Goal: Information Seeking & Learning: Learn about a topic

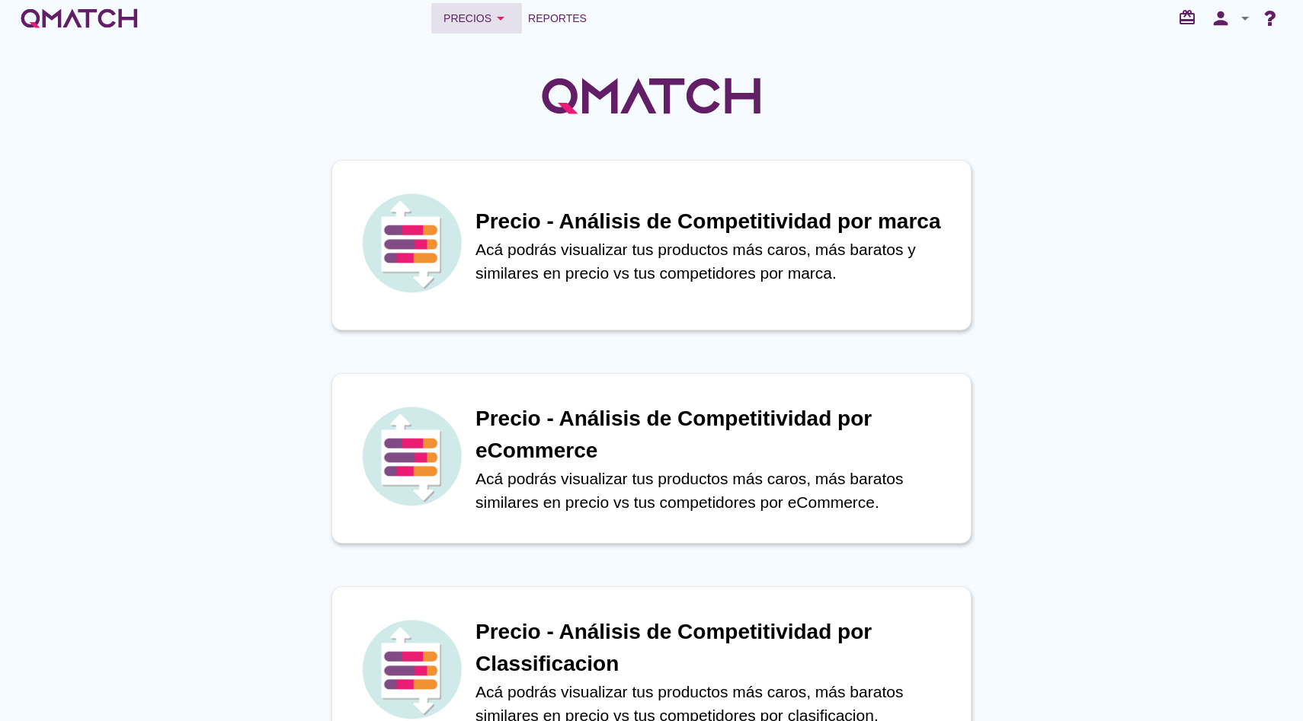
click at [465, 13] on div "Precios arrow_drop_down" at bounding box center [476, 18] width 66 height 18
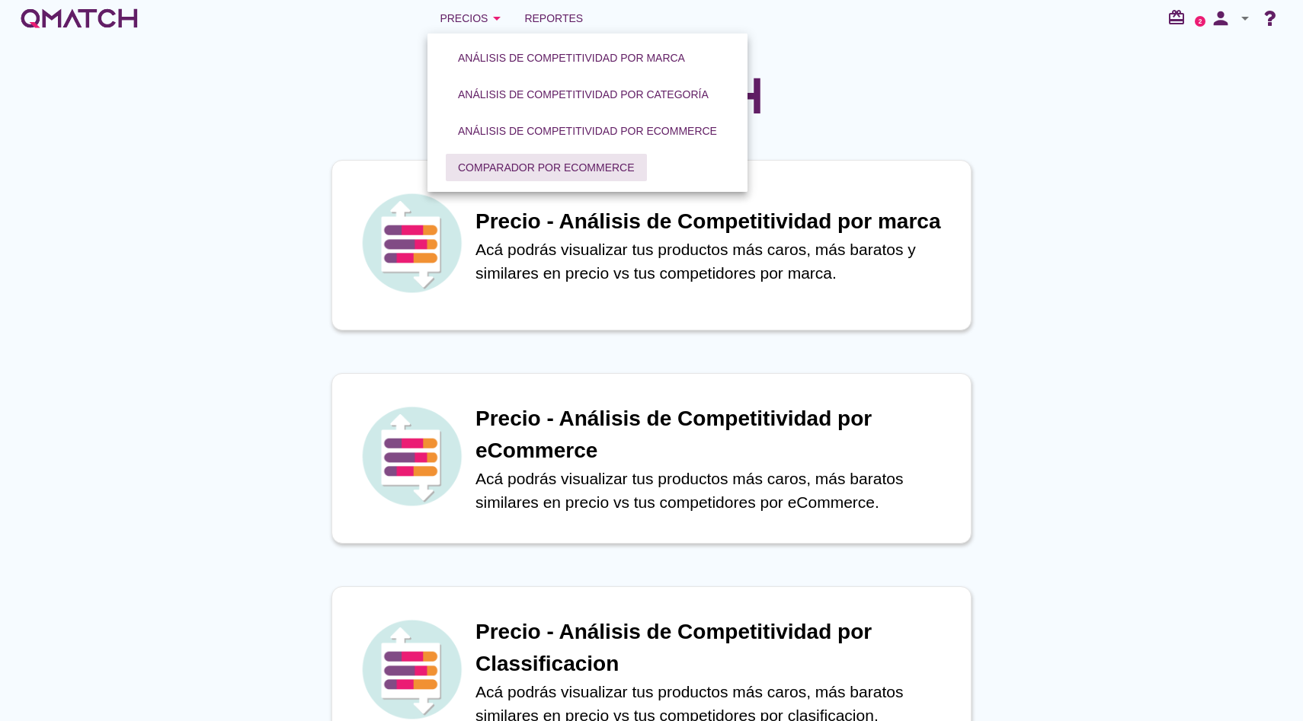
click at [499, 165] on div "Comparador por eCommerce" at bounding box center [546, 168] width 177 height 16
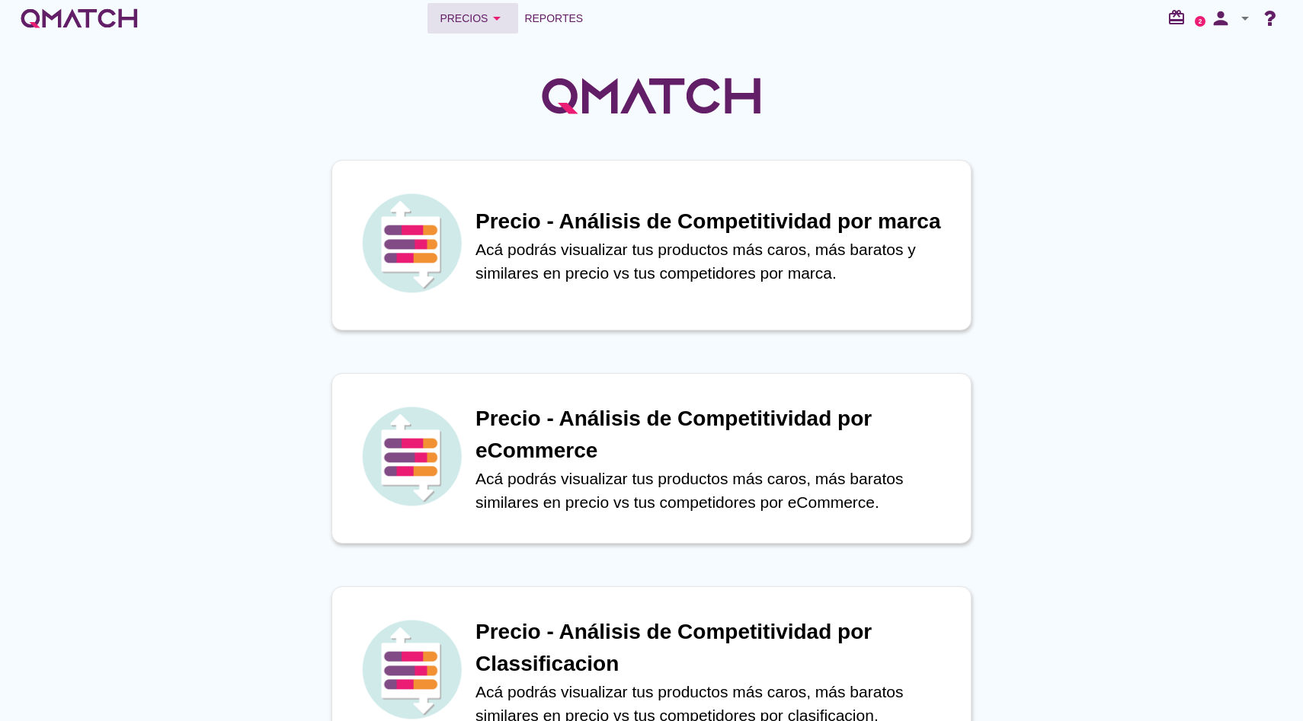
click at [462, 15] on div "Precios arrow_drop_down" at bounding box center [473, 18] width 66 height 18
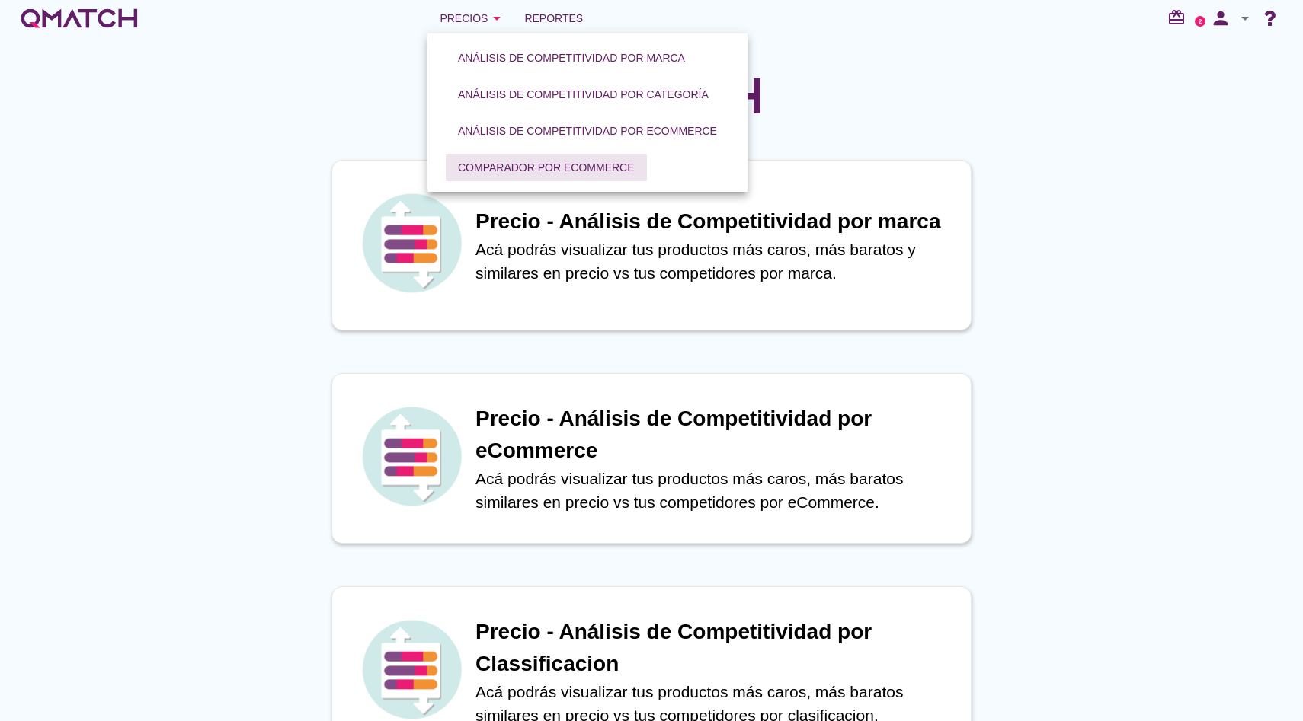
click at [539, 171] on div "Comparador por eCommerce" at bounding box center [546, 168] width 177 height 16
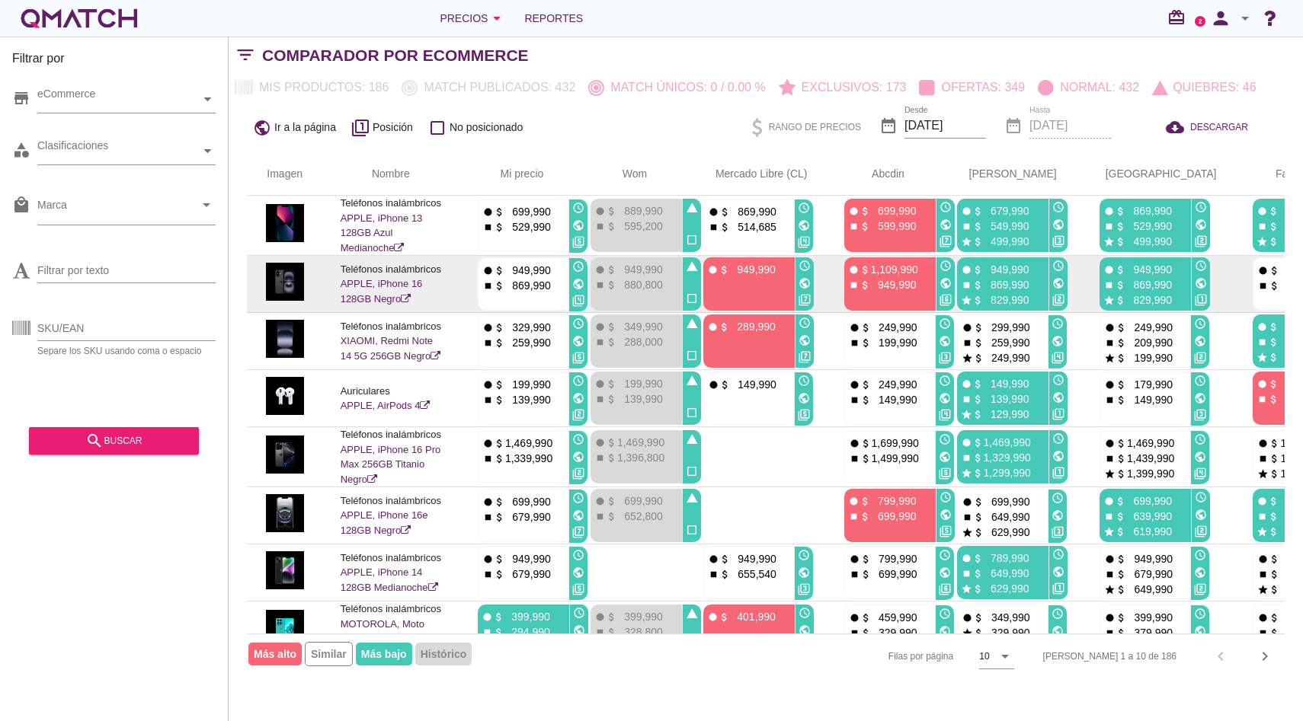
scroll to position [0, 254]
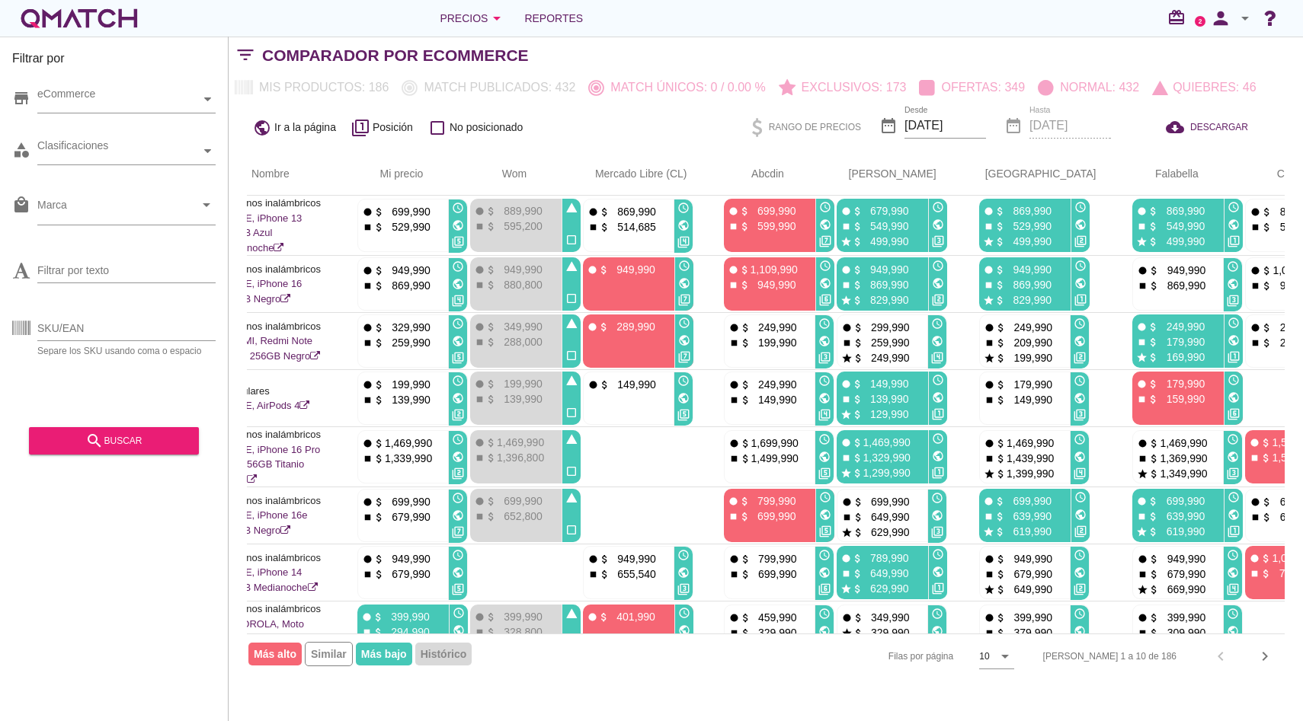
click at [113, 14] on div "white-qmatch-logo" at bounding box center [79, 18] width 122 height 30
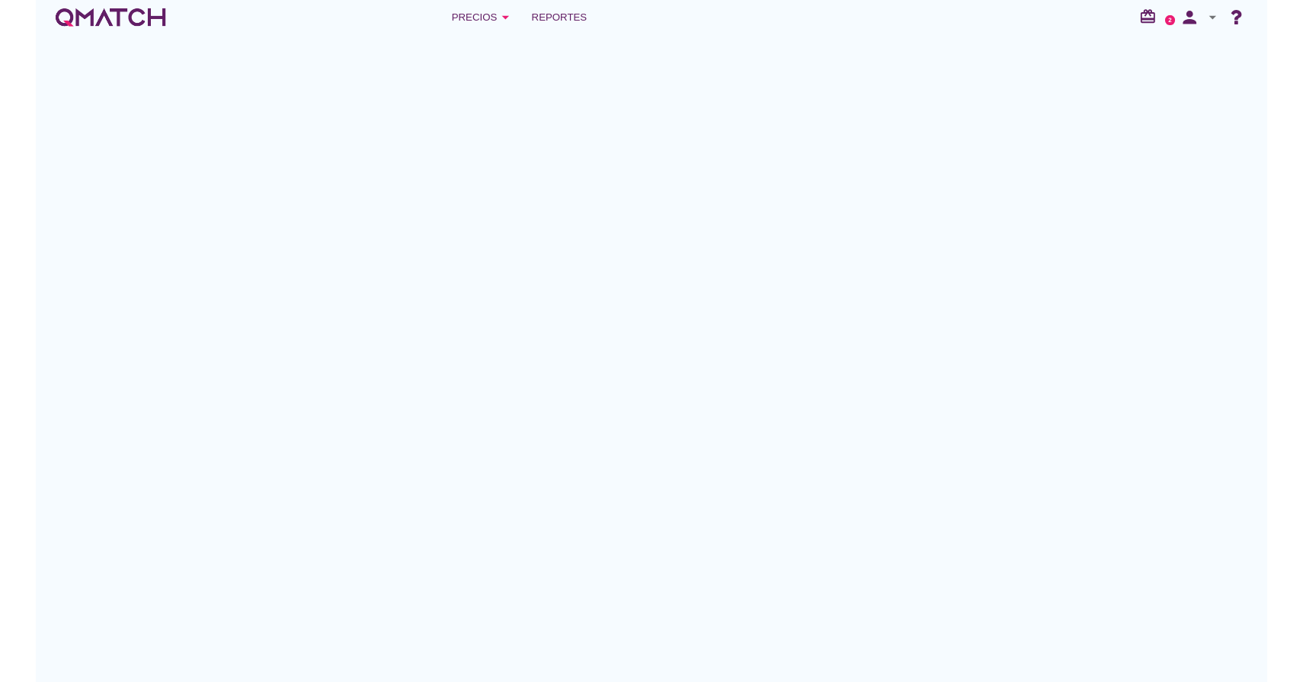
scroll to position [0, 26]
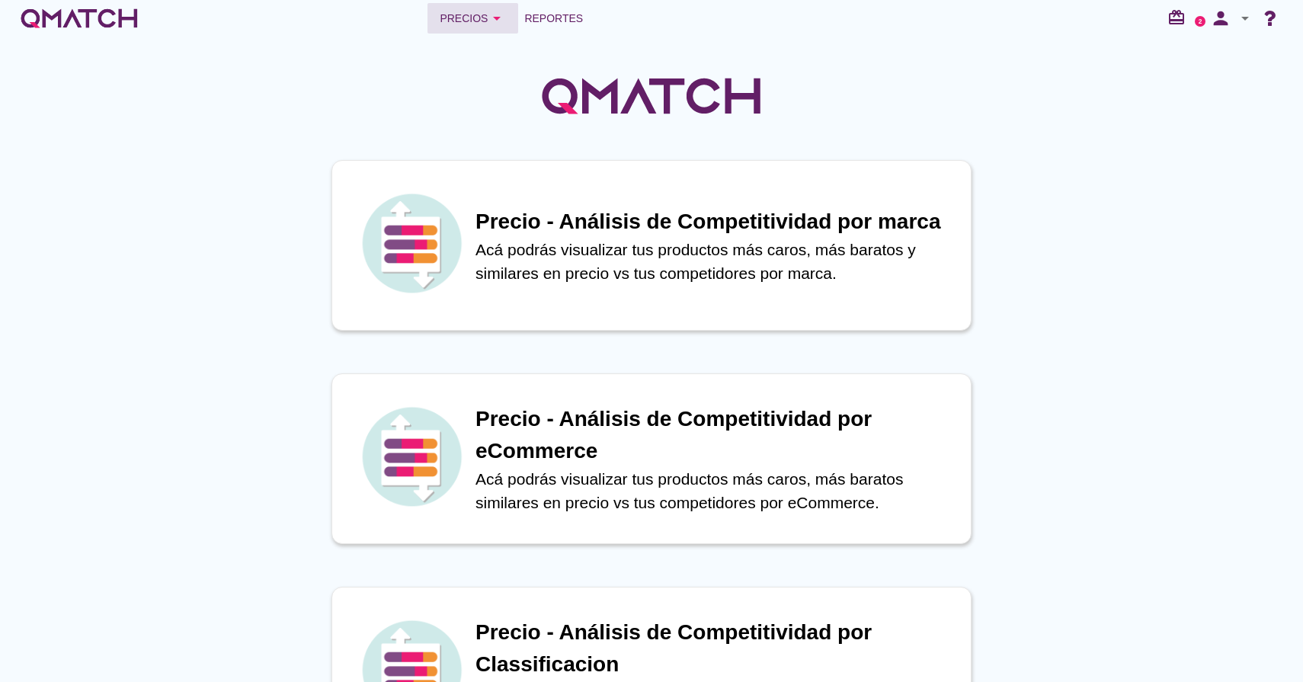
click at [483, 30] on button "Precios arrow_drop_down" at bounding box center [472, 18] width 91 height 30
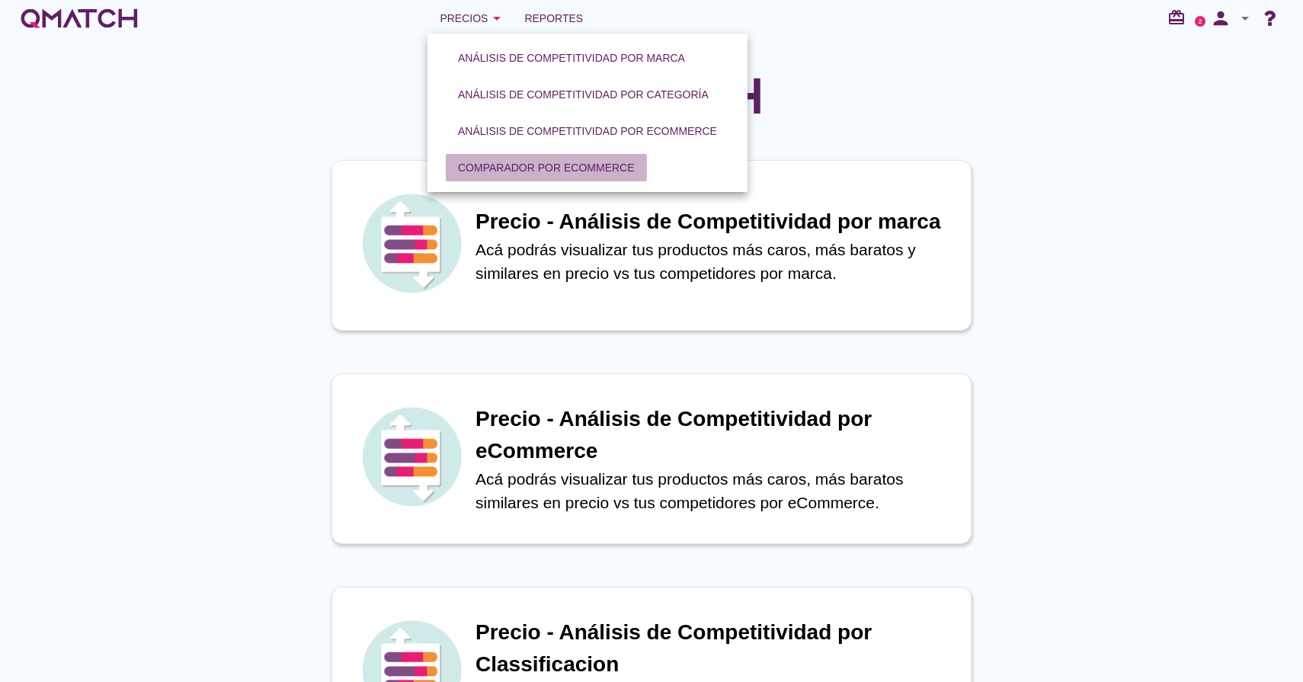
click at [540, 171] on div "Comparador por eCommerce" at bounding box center [546, 168] width 177 height 16
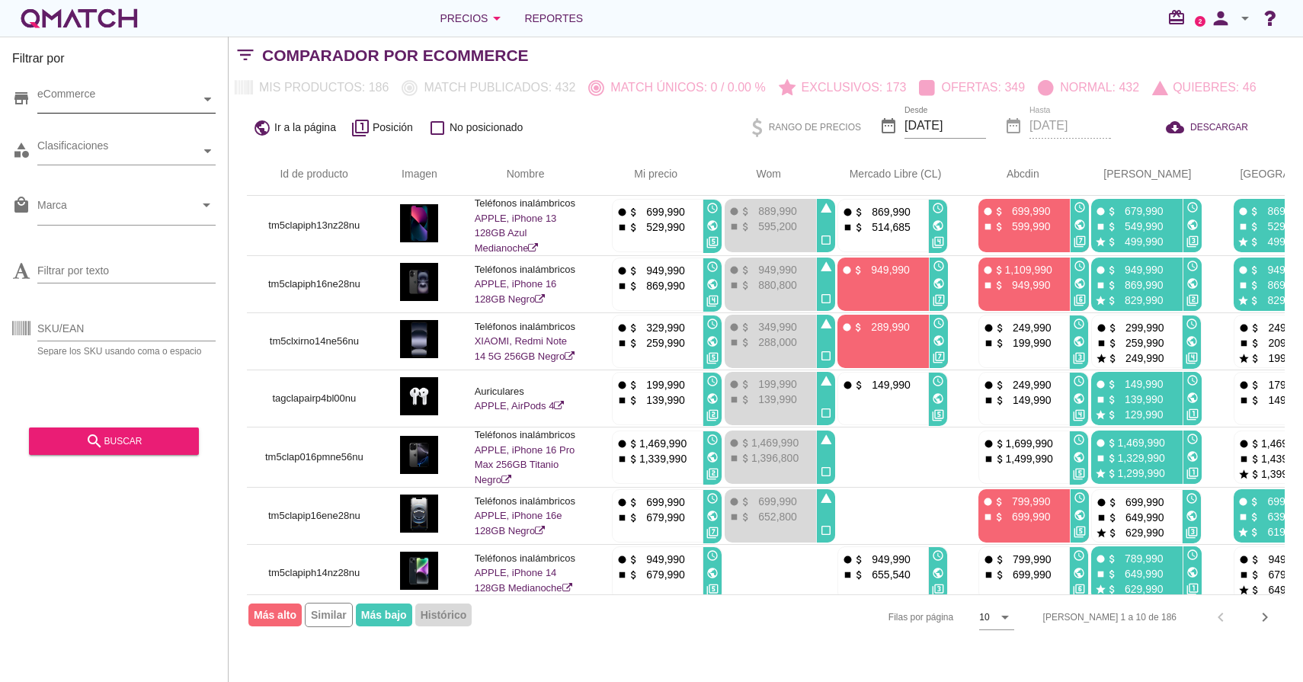
click at [203, 91] on div at bounding box center [207, 99] width 15 height 27
click at [46, 124] on icon at bounding box center [49, 126] width 7 height 7
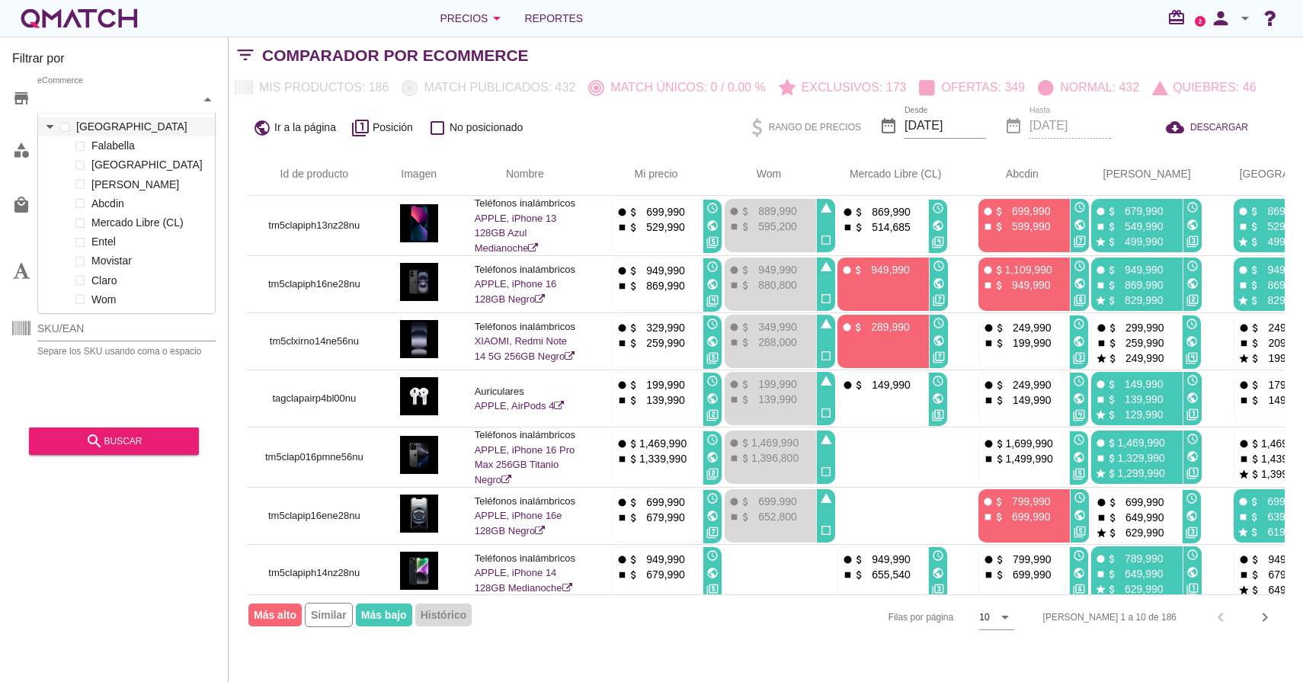
click at [51, 128] on icon at bounding box center [49, 126] width 7 height 7
click at [198, 157] on div "Clasificaciones" at bounding box center [118, 151] width 163 height 16
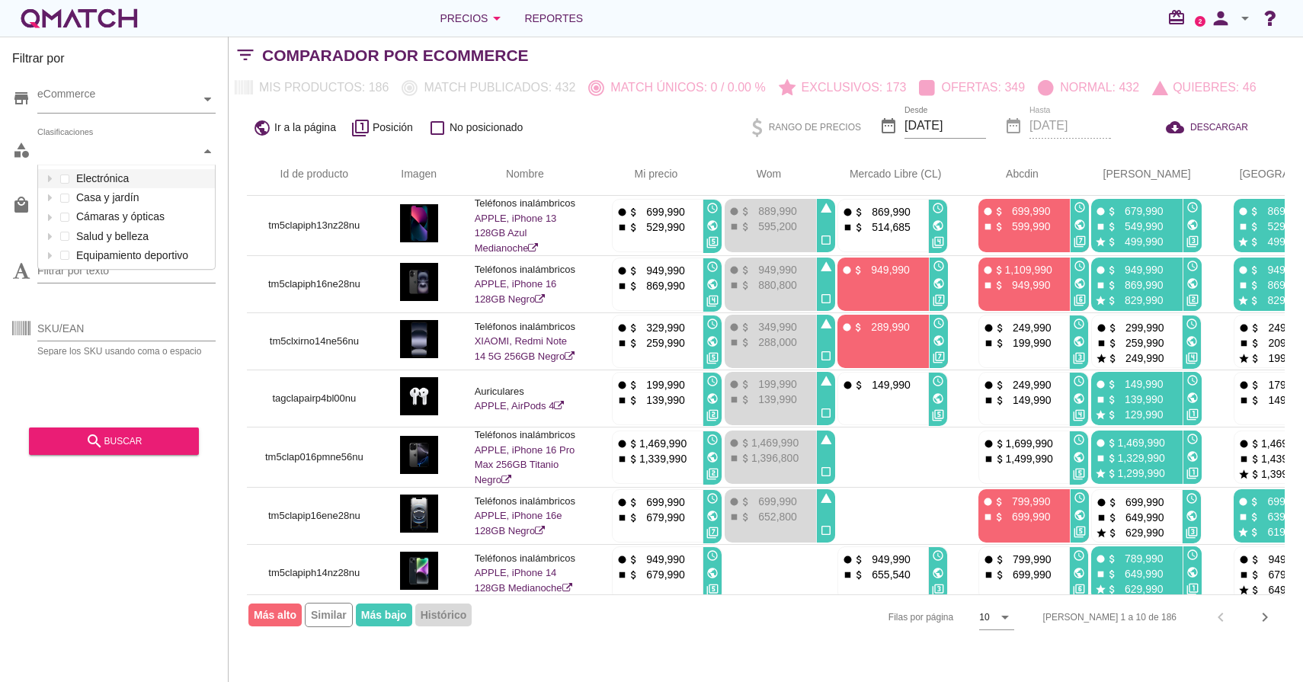
scroll to position [104, 177]
click at [206, 155] on div at bounding box center [207, 151] width 15 height 27
click at [73, 367] on div "store eCommerce category Clasificaciones local_mall Marca arrow_drop_down Filtr…" at bounding box center [113, 245] width 203 height 343
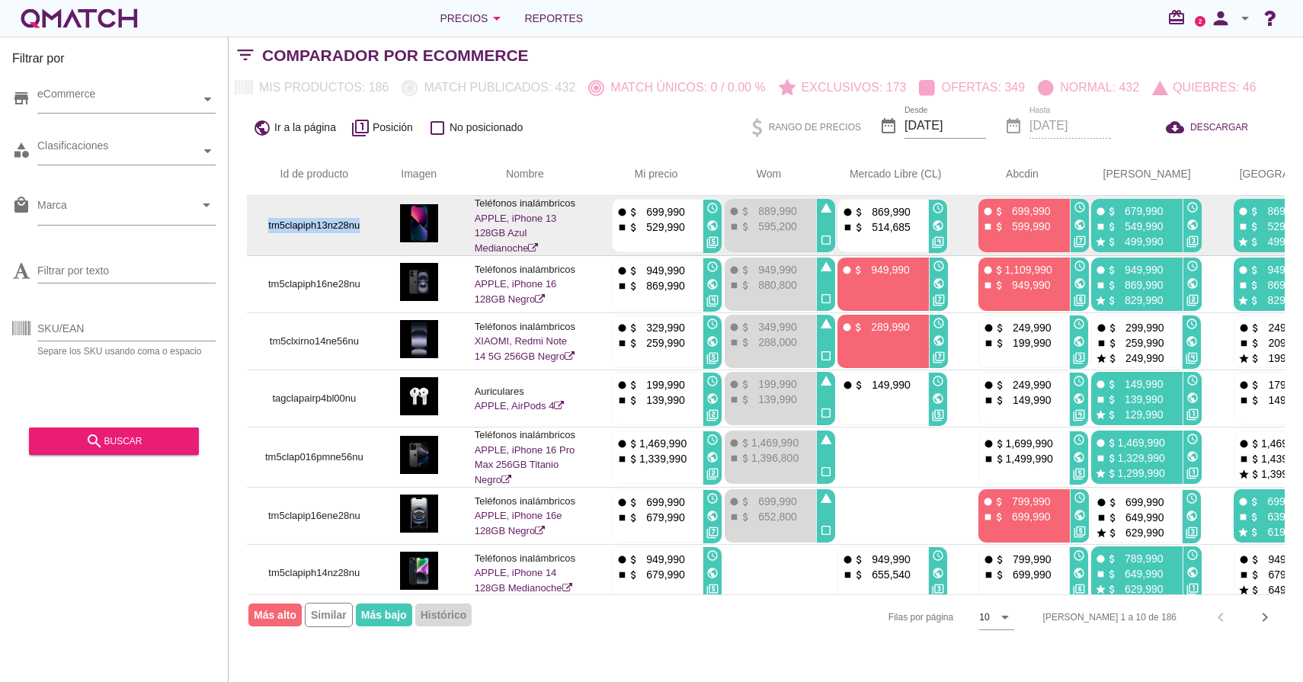
drag, startPoint x: 264, startPoint y: 226, endPoint x: 369, endPoint y: 225, distance: 104.4
click at [369, 225] on td "tm5clapiph13nz28nu" at bounding box center [314, 226] width 135 height 60
click at [402, 219] on img at bounding box center [419, 223] width 38 height 38
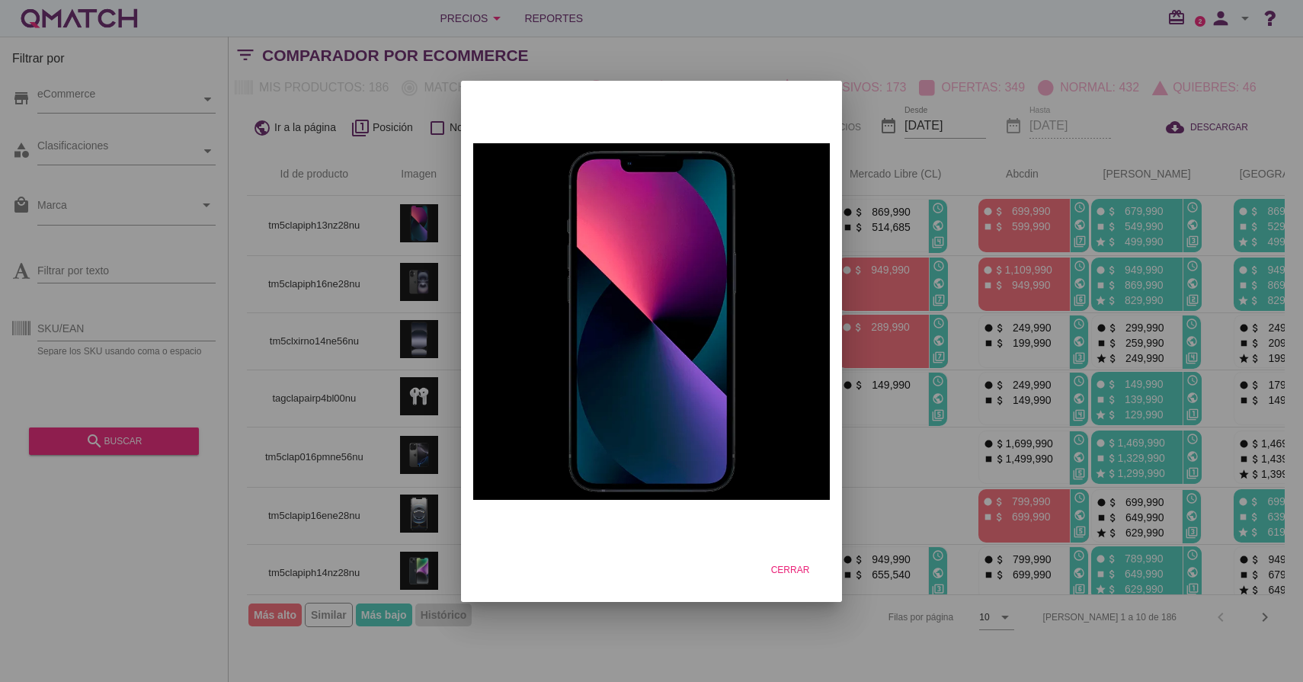
click at [377, 229] on div at bounding box center [651, 341] width 1303 height 682
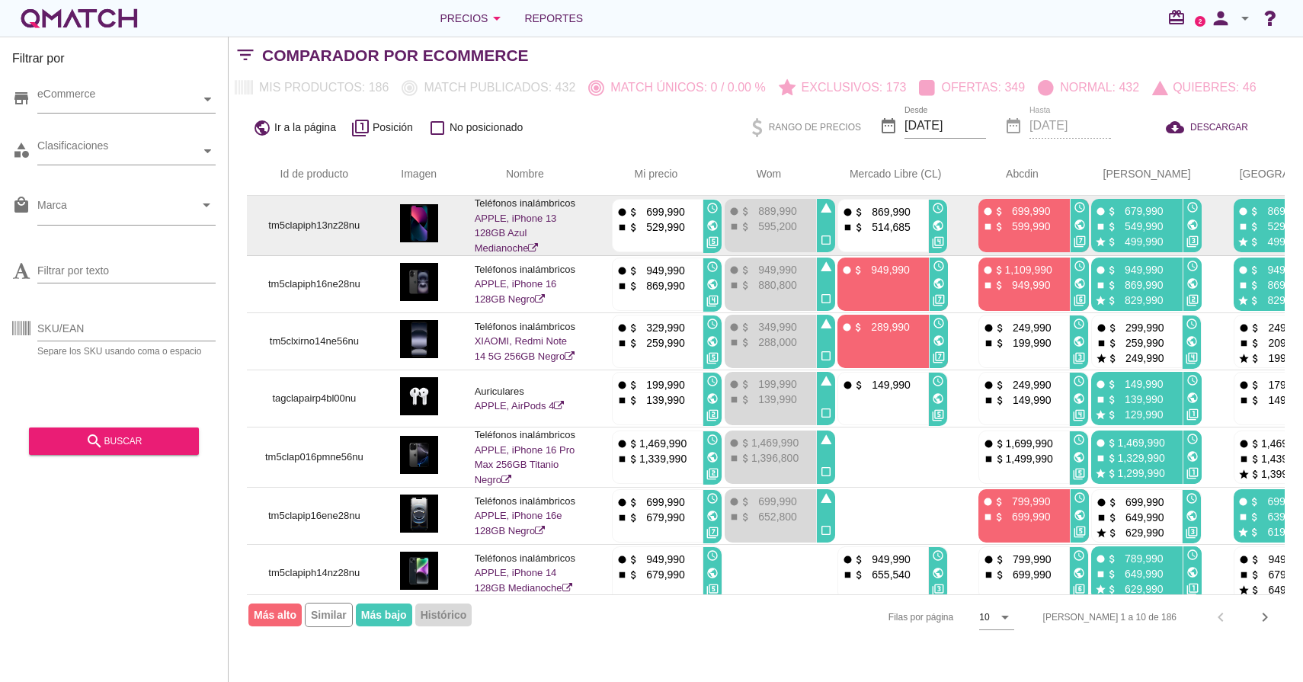
click at [542, 202] on p "Teléfonos inalámbricos" at bounding box center [525, 203] width 101 height 15
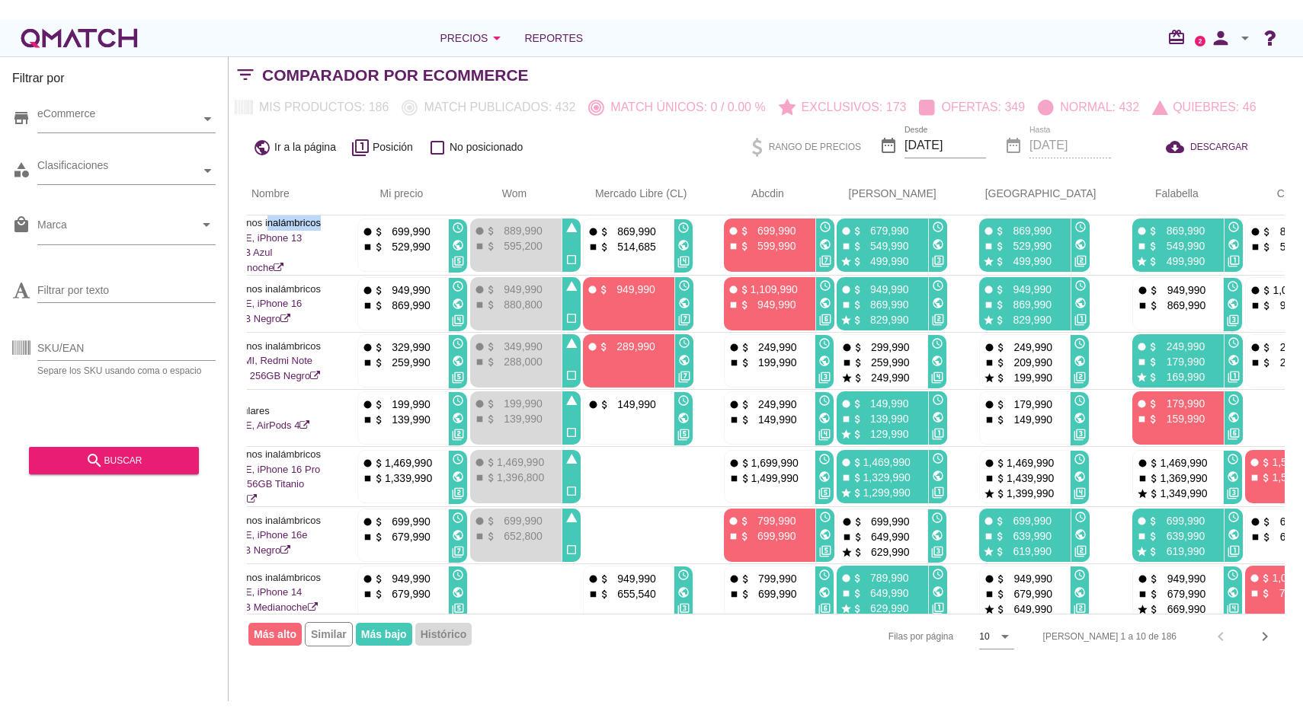
scroll to position [0, 0]
